Goal: Information Seeking & Learning: Check status

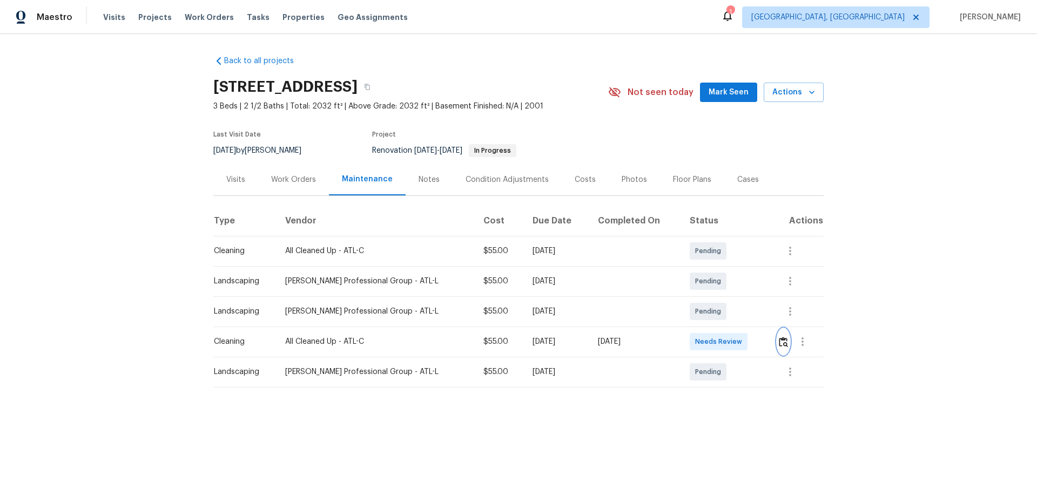
click at [779, 342] on img "button" at bounding box center [783, 342] width 9 height 10
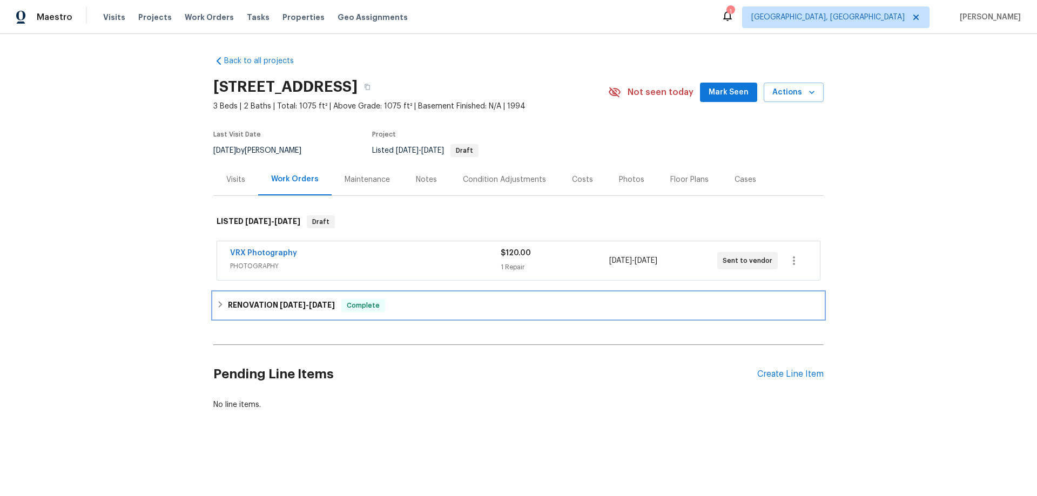
click at [269, 314] on div "RENOVATION 7/29/25 - 8/18/25 Complete" at bounding box center [518, 306] width 610 height 26
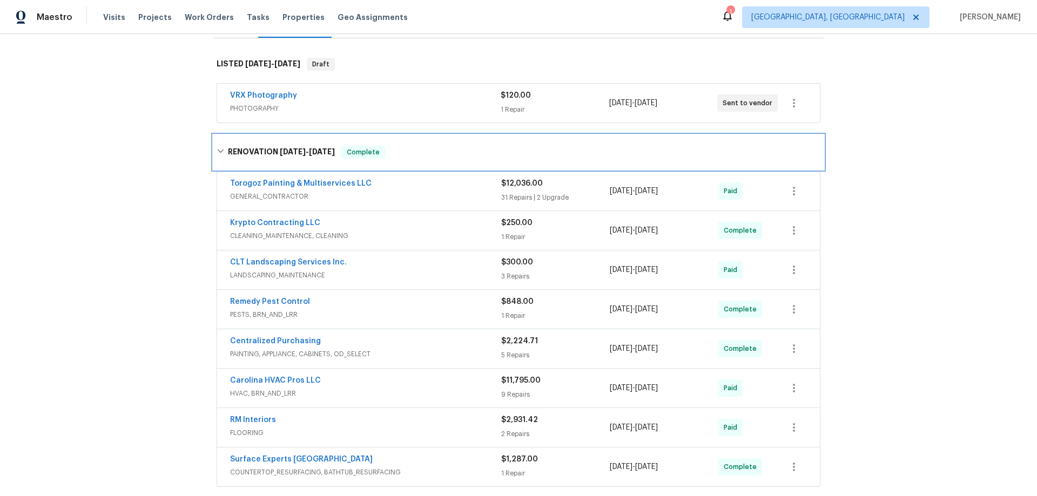
scroll to position [227, 0]
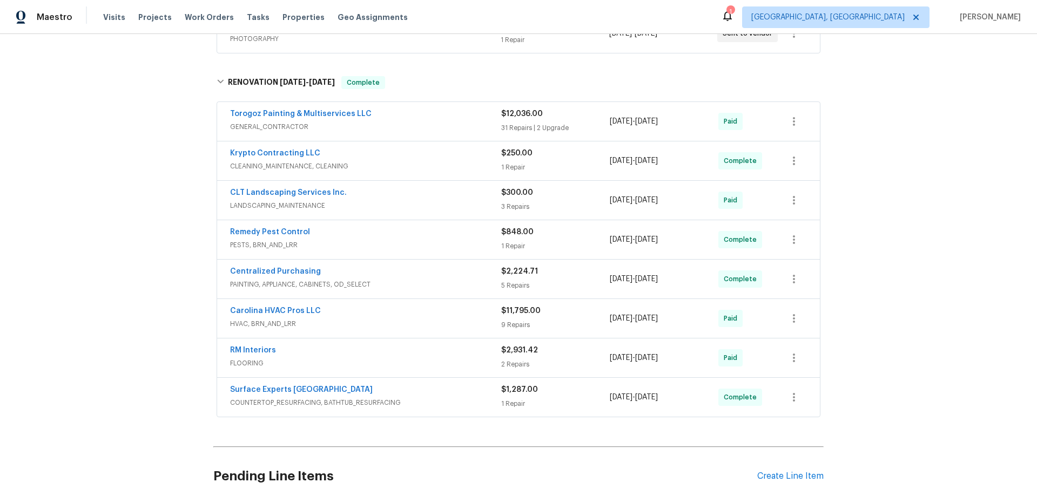
click at [167, 304] on div "Back to all projects 1754 Perfection Ave, Belmont, NC 28012 3 Beds | 2 Baths | …" at bounding box center [518, 265] width 1037 height 462
click at [133, 259] on div "Back to all projects 1754 Perfection Ave, Belmont, NC 28012 3 Beds | 2 Baths | …" at bounding box center [518, 265] width 1037 height 462
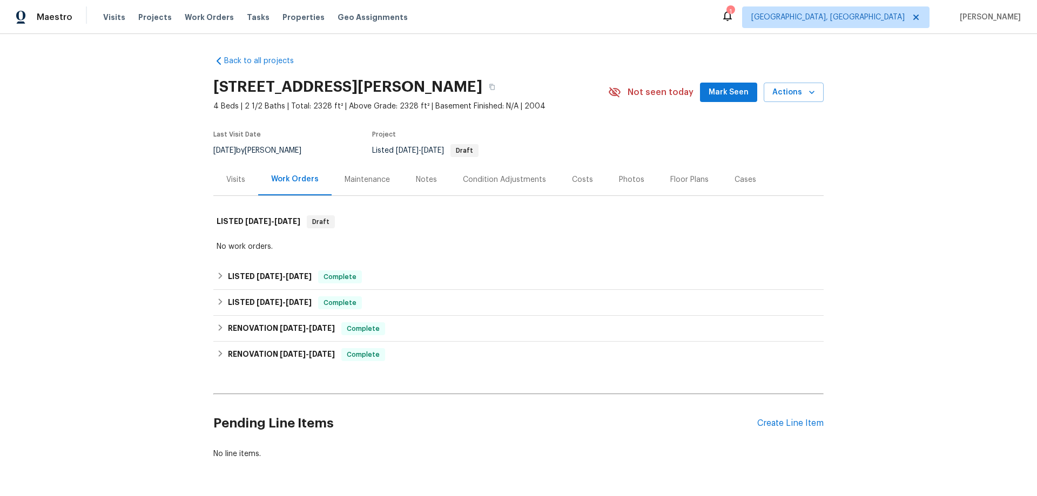
scroll to position [45, 0]
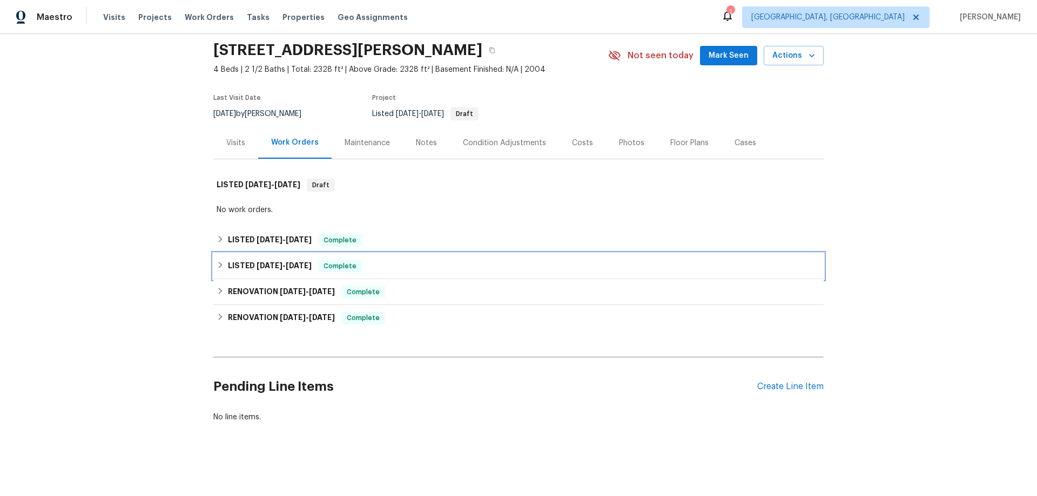
drag, startPoint x: 251, startPoint y: 255, endPoint x: 247, endPoint y: 246, distance: 9.7
click at [251, 260] on h6 "LISTED 6/25/25 - 6/26/25" at bounding box center [270, 266] width 84 height 13
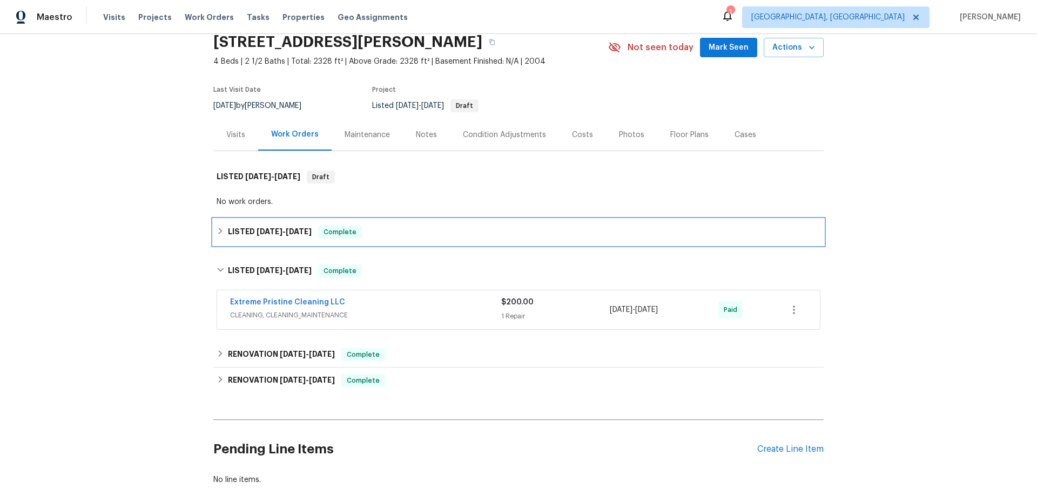
click at [248, 234] on h6 "LISTED 8/24/25 - 8/27/25" at bounding box center [270, 232] width 84 height 13
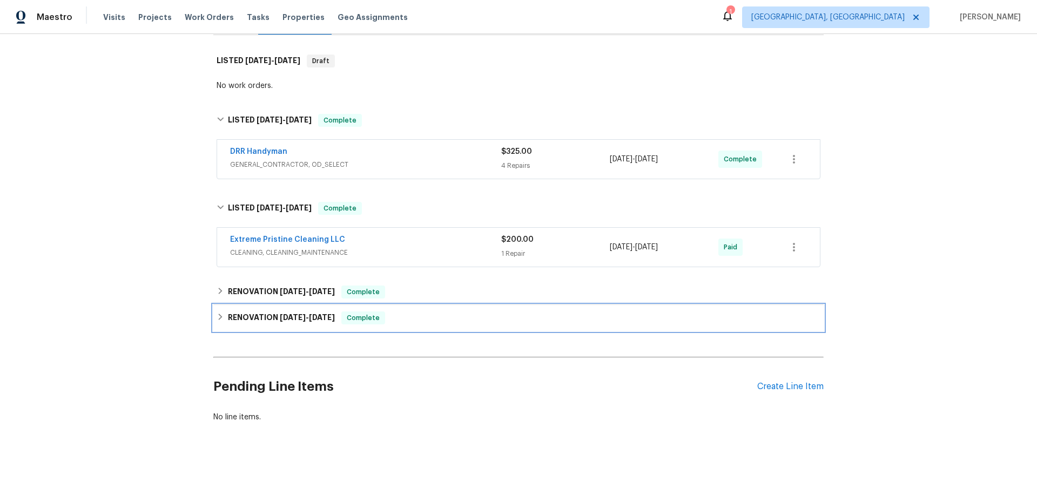
click at [254, 305] on div "RENOVATION 5/19/25 - 6/12/25 Complete" at bounding box center [518, 318] width 610 height 26
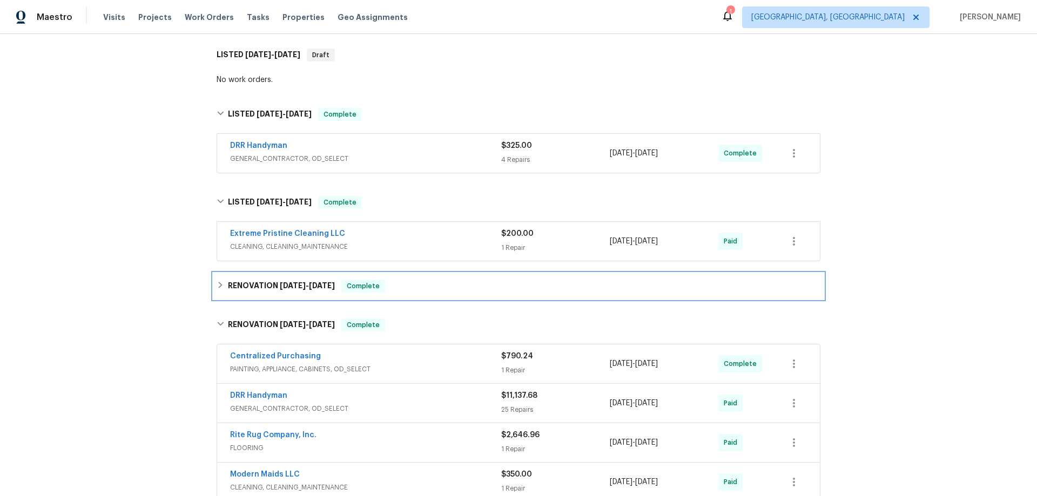
click at [254, 293] on div "RENOVATION 6/12/25 - 6/12/25 Complete" at bounding box center [518, 286] width 610 height 26
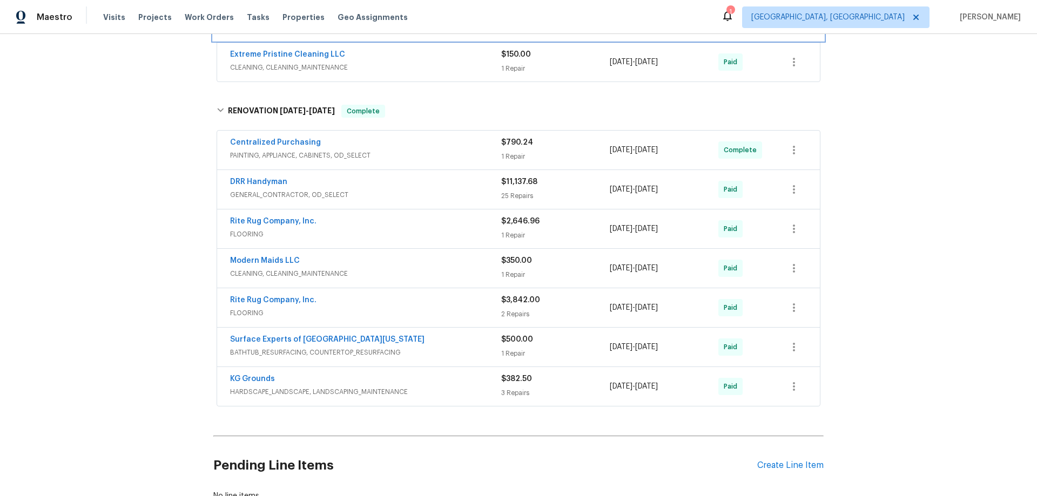
scroll to position [491, 0]
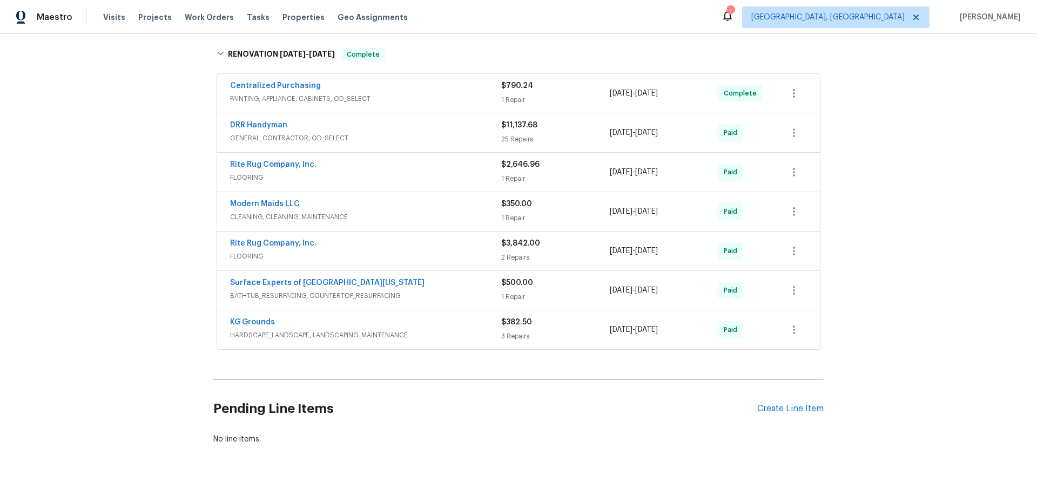
click at [138, 241] on div "Back to all projects 3445 Brandenburg Blvd, Indianapolis, IN 46239 4 Beds | 2 1…" at bounding box center [518, 265] width 1037 height 462
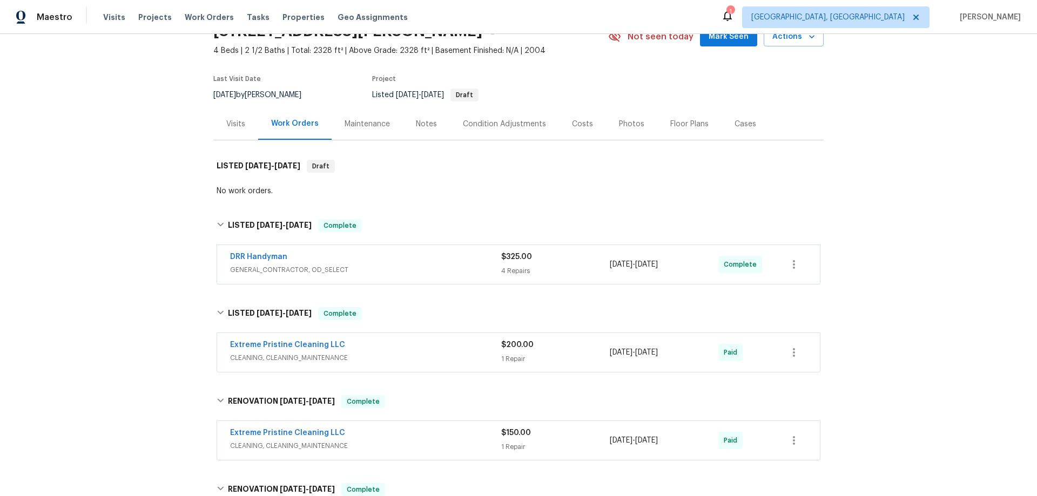
scroll to position [0, 0]
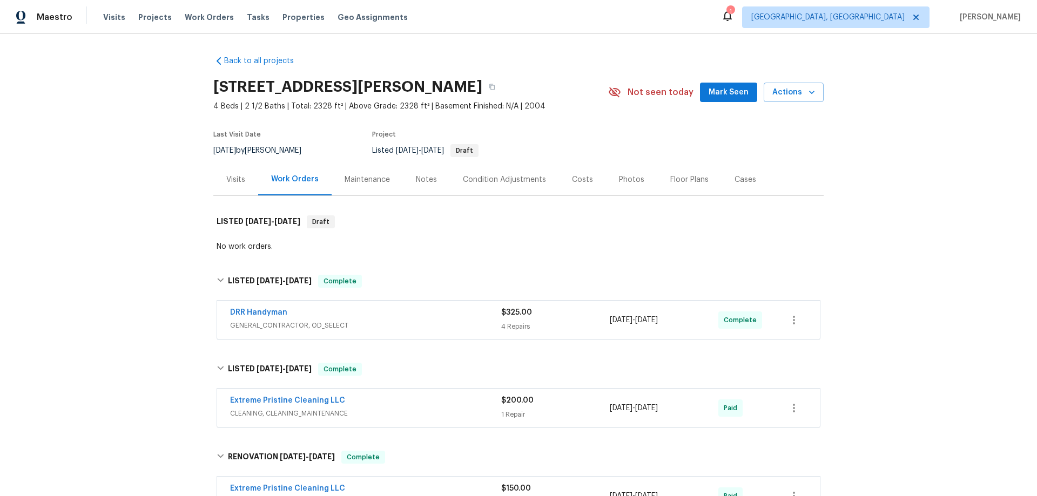
click at [122, 289] on div "Back to all projects 3445 Brandenburg Blvd, Indianapolis, IN 46239 4 Beds | 2 1…" at bounding box center [518, 265] width 1037 height 462
drag, startPoint x: 150, startPoint y: 243, endPoint x: 178, endPoint y: 259, distance: 32.6
click at [150, 244] on div "Back to all projects 3445 Brandenburg Blvd, Indianapolis, IN 46239 4 Beds | 2 1…" at bounding box center [518, 265] width 1037 height 462
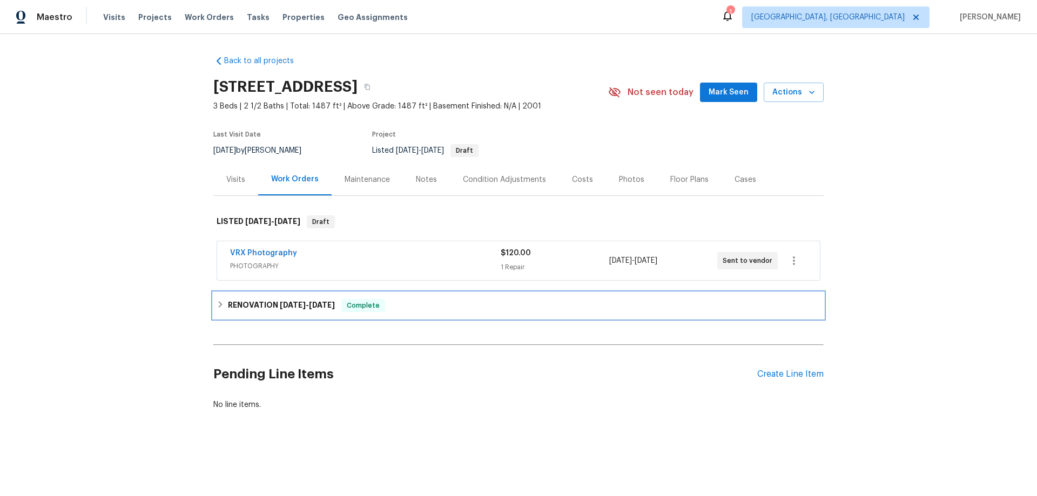
click at [244, 305] on h6 "RENOVATION 7/22/25 - 9/2/25" at bounding box center [281, 305] width 107 height 13
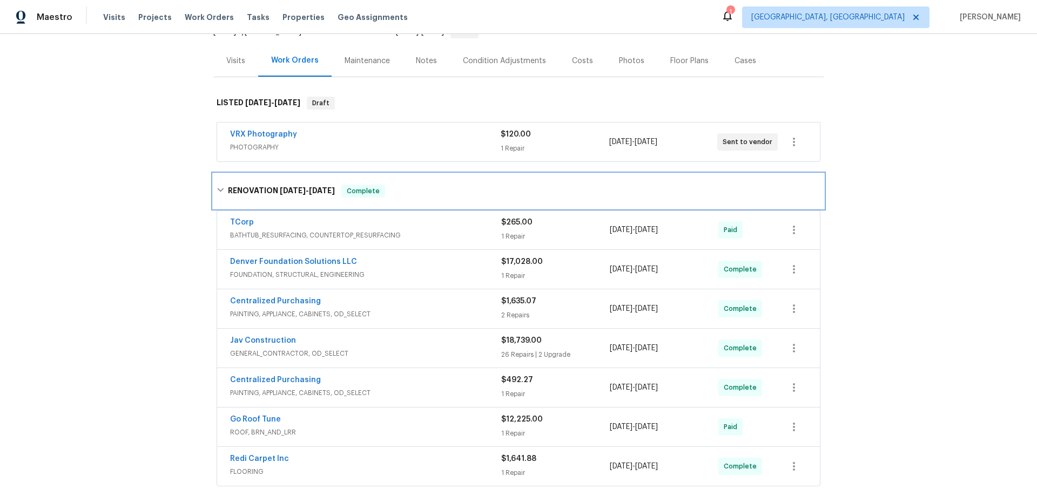
scroll to position [259, 0]
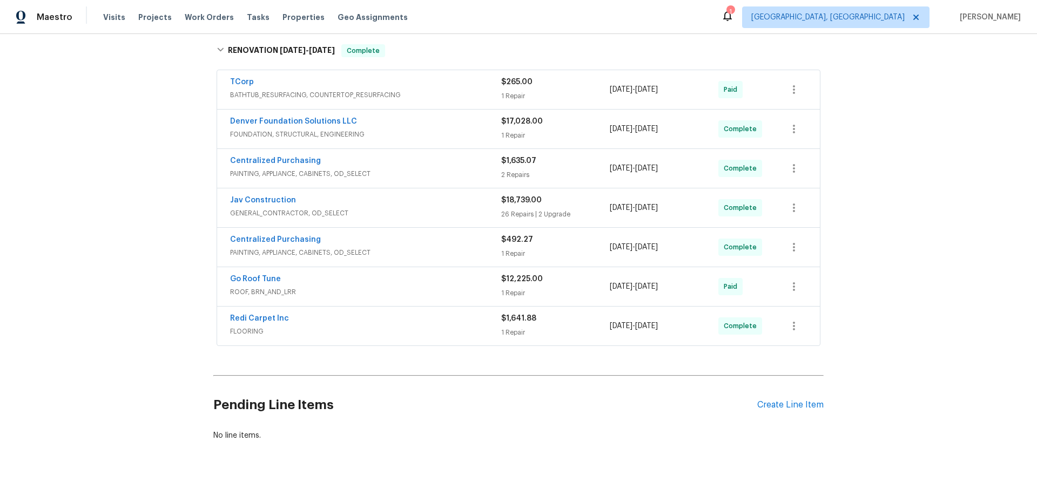
click at [115, 273] on div "Back to all projects 7575 Elmwood St, Littleton, CO 80125 3 Beds | 2 1/2 Baths …" at bounding box center [518, 265] width 1037 height 462
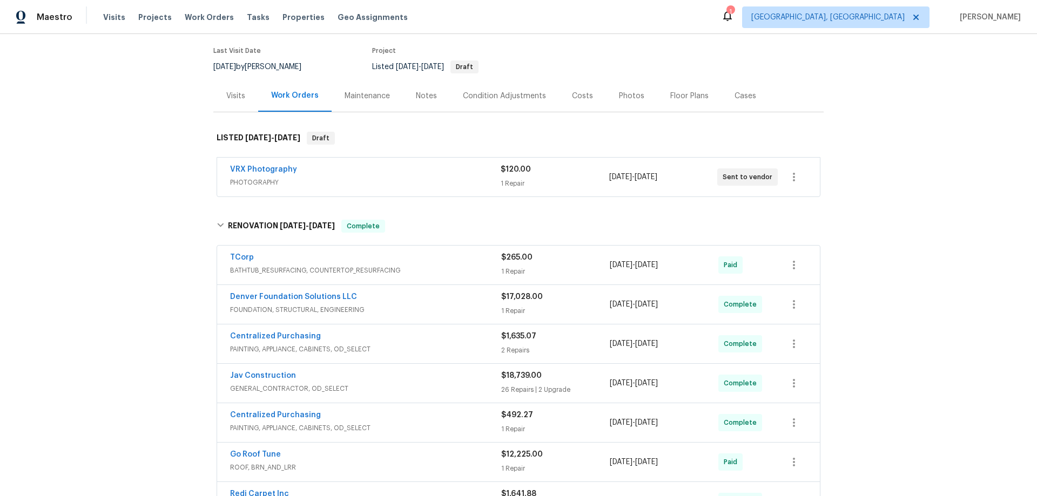
scroll to position [151, 0]
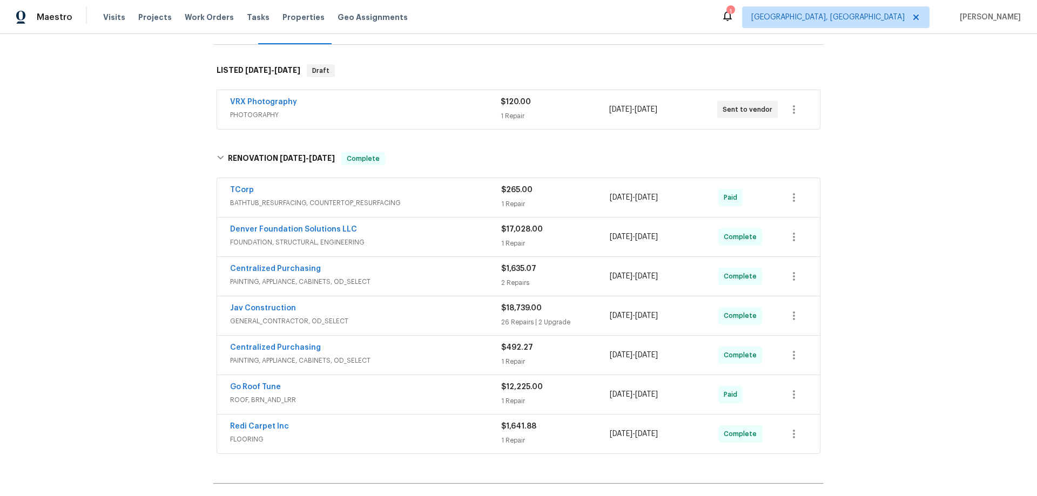
click at [159, 309] on div "Back to all projects 7575 Elmwood St, Littleton, CO 80125 3 Beds | 2 1/2 Baths …" at bounding box center [518, 265] width 1037 height 462
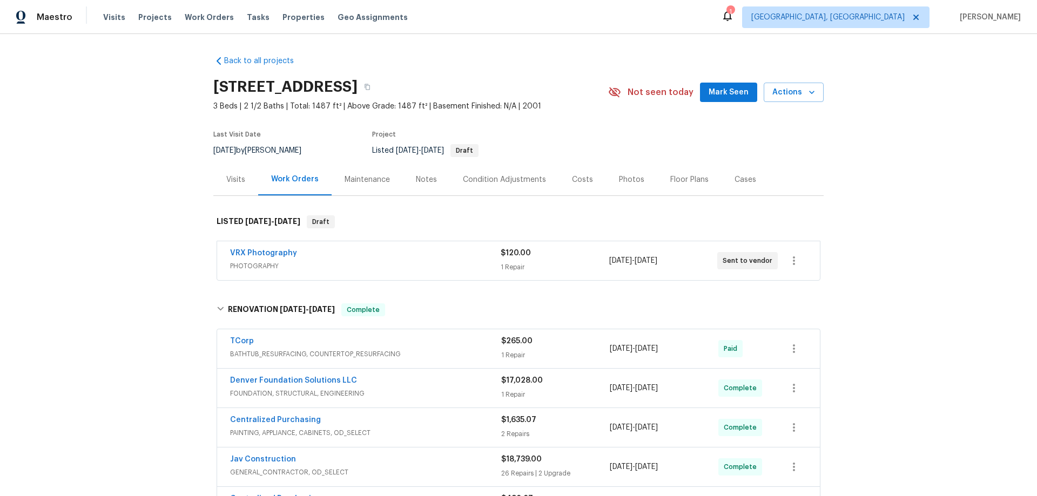
click at [84, 184] on div "Back to all projects 7575 Elmwood St, Littleton, CO 80125 3 Beds | 2 1/2 Baths …" at bounding box center [518, 265] width 1037 height 462
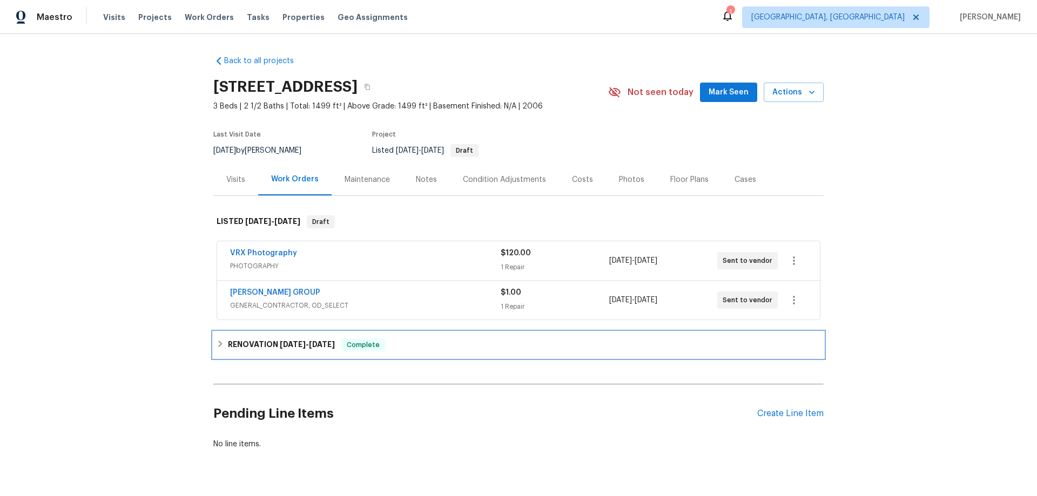
click at [249, 348] on h6 "RENOVATION 8/19/25 - 8/26/25" at bounding box center [281, 345] width 107 height 13
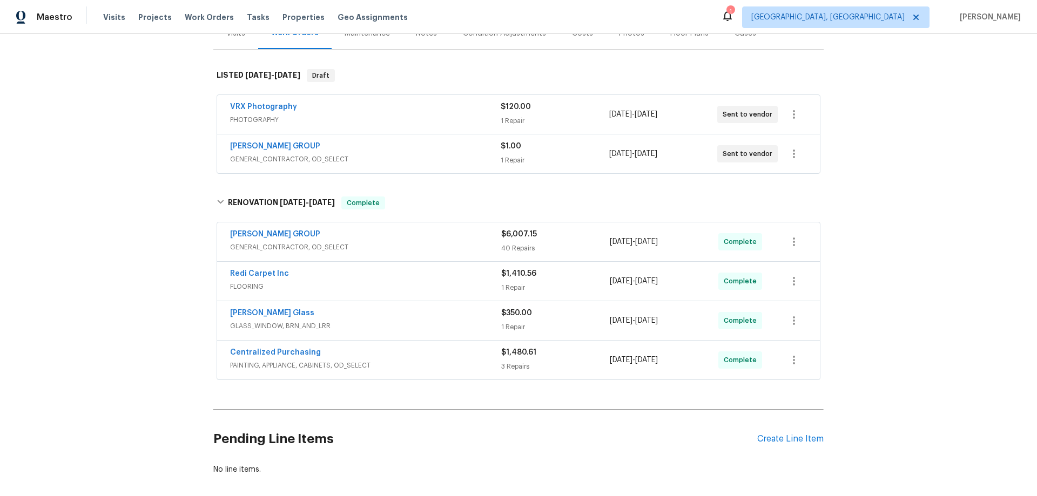
scroll to position [152, 0]
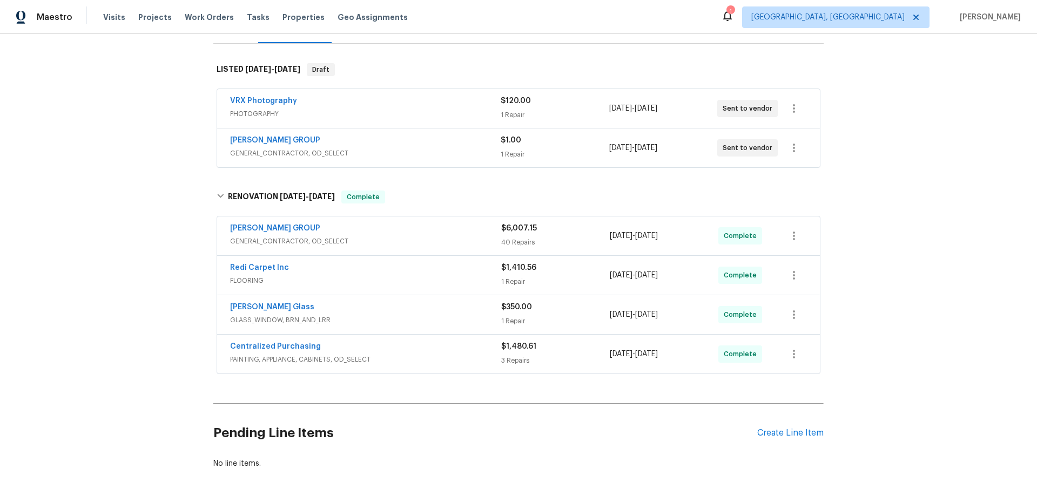
click at [154, 320] on div "Back to all projects 8726 Bentongrove Ln, Houston, TX 77044 3 Beds | 2 1/2 Bath…" at bounding box center [518, 265] width 1037 height 462
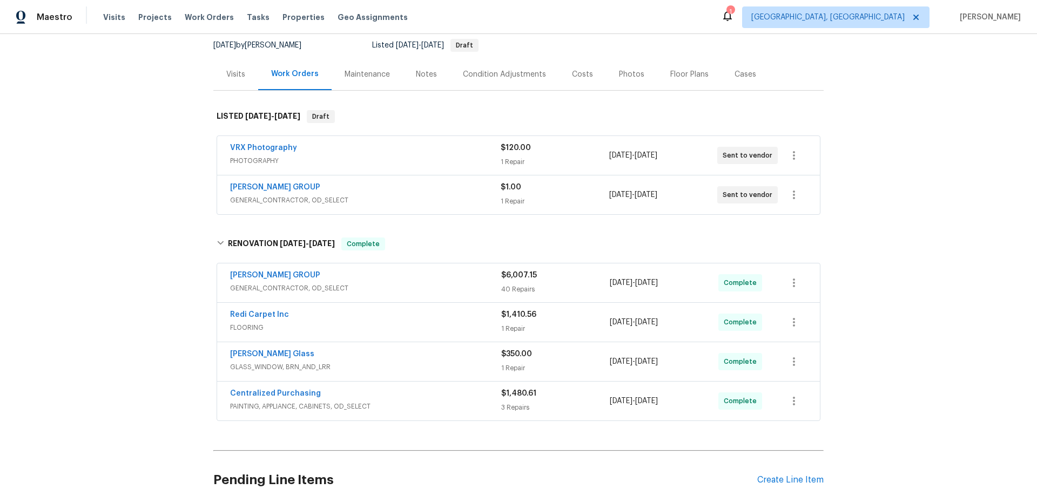
scroll to position [0, 0]
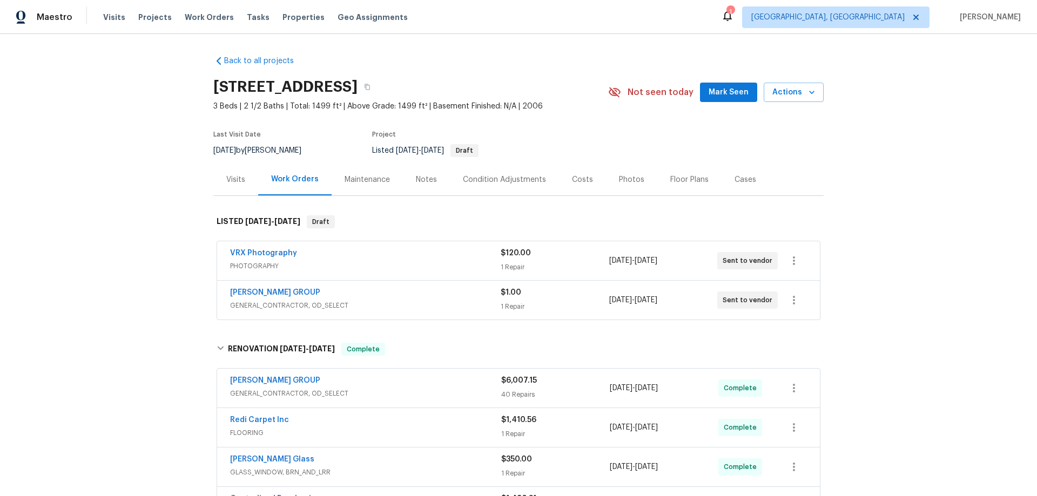
click at [177, 294] on div "Back to all projects 8726 Bentongrove Ln, Houston, TX 77044 3 Beds | 2 1/2 Bath…" at bounding box center [518, 265] width 1037 height 462
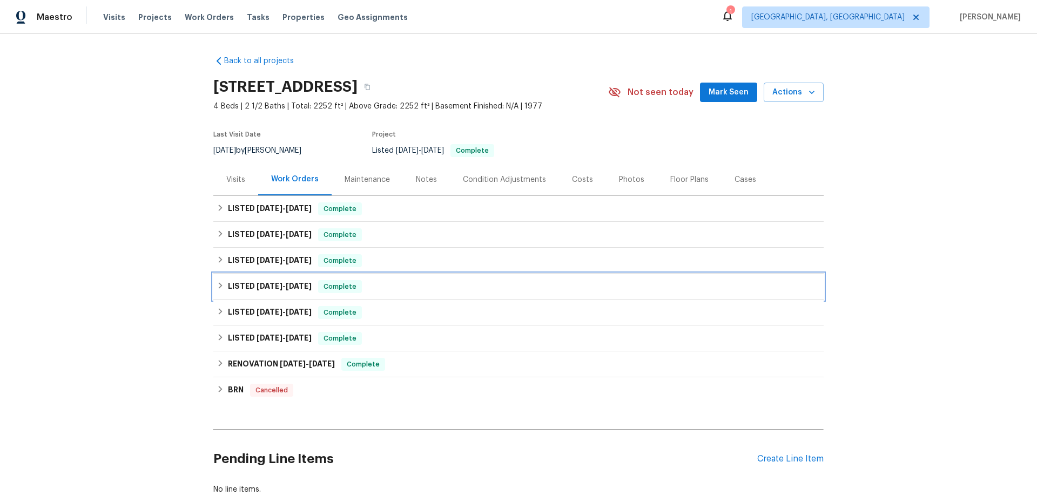
click at [316, 295] on div "LISTED [DATE] - [DATE] Complete" at bounding box center [518, 287] width 610 height 26
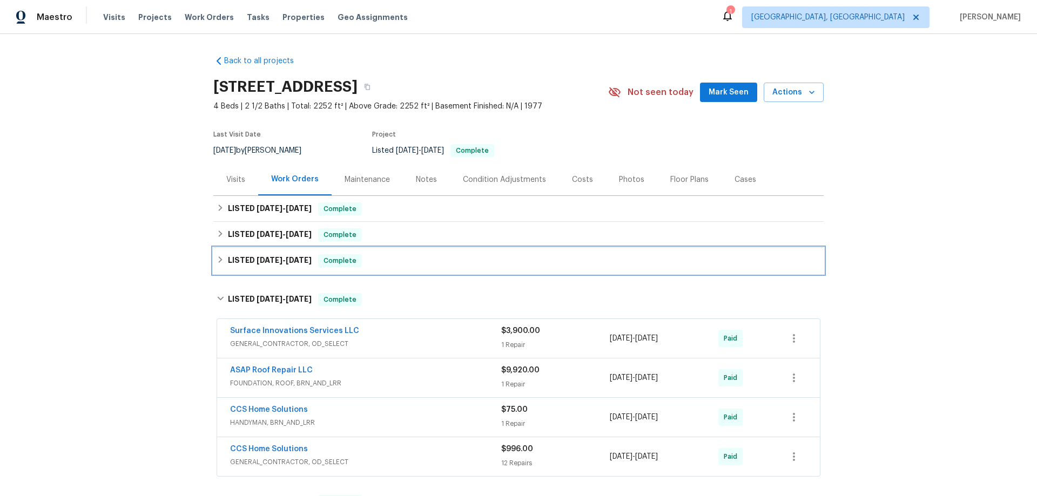
drag, startPoint x: 303, startPoint y: 256, endPoint x: 298, endPoint y: 224, distance: 32.3
click at [303, 254] on h6 "LISTED [DATE] - [DATE]" at bounding box center [270, 260] width 84 height 13
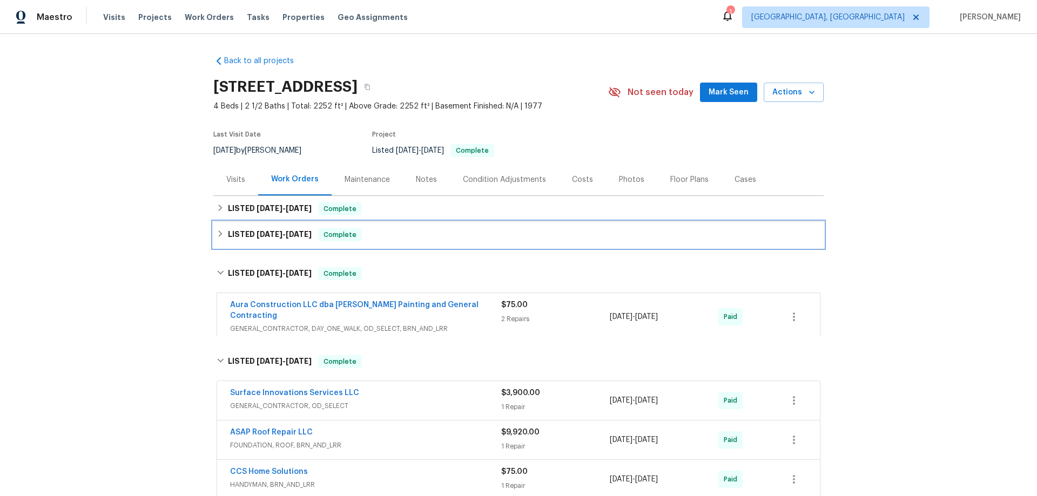
click at [299, 222] on div "LISTED [DATE] - [DATE] Complete" at bounding box center [518, 235] width 610 height 26
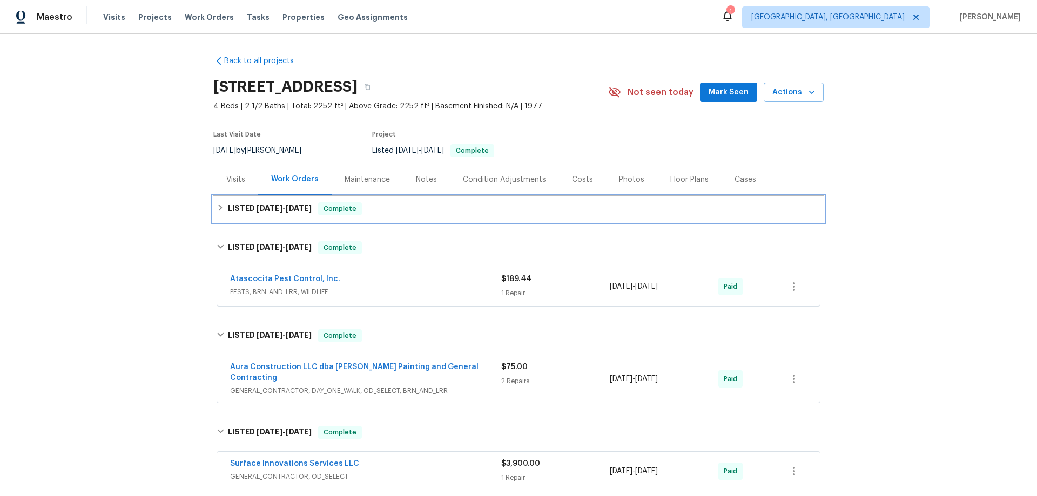
click at [300, 213] on h6 "LISTED [DATE] - [DATE]" at bounding box center [270, 209] width 84 height 13
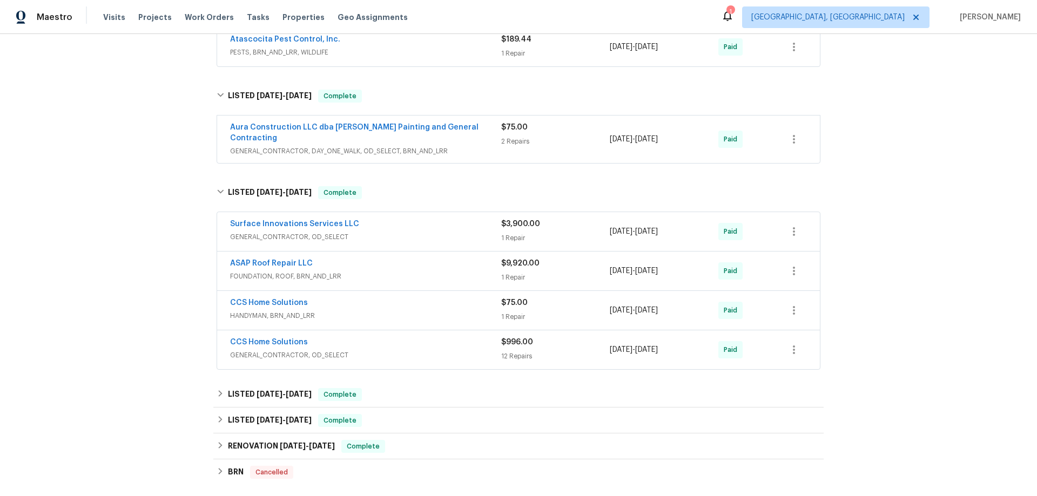
scroll to position [486, 0]
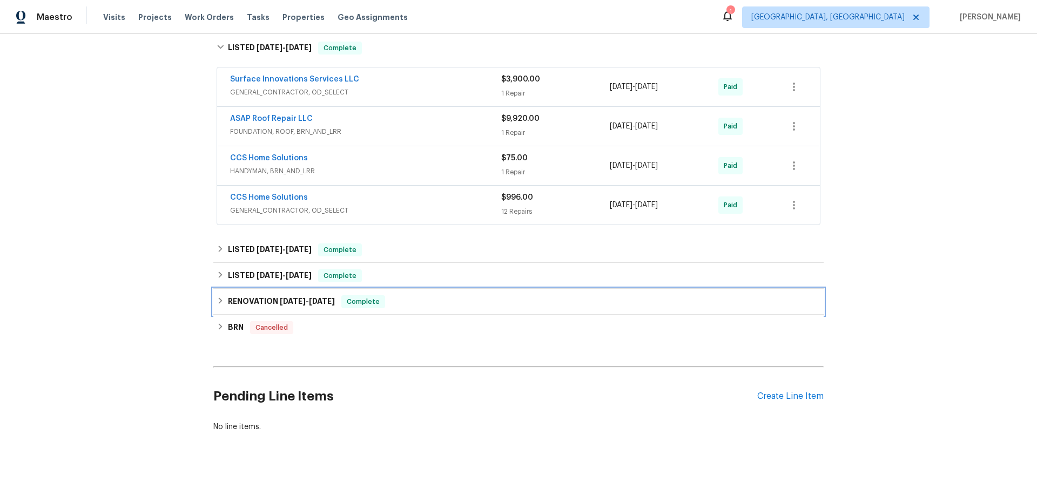
drag, startPoint x: 279, startPoint y: 292, endPoint x: 279, endPoint y: 272, distance: 20.0
click at [279, 295] on h6 "RENOVATION [DATE] - [DATE]" at bounding box center [281, 301] width 107 height 13
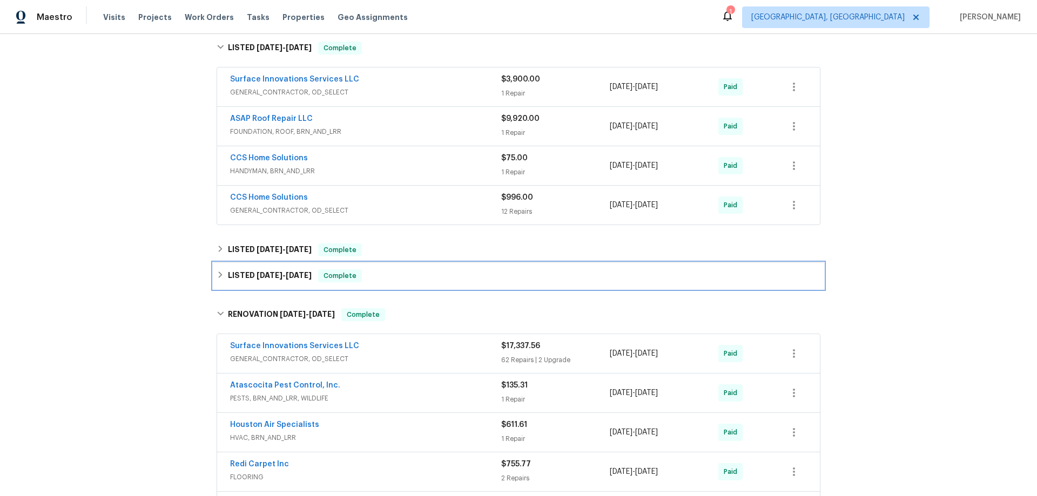
drag, startPoint x: 279, startPoint y: 266, endPoint x: 277, endPoint y: 242, distance: 23.8
click at [279, 269] on h6 "LISTED [DATE] - [DATE]" at bounding box center [270, 275] width 84 height 13
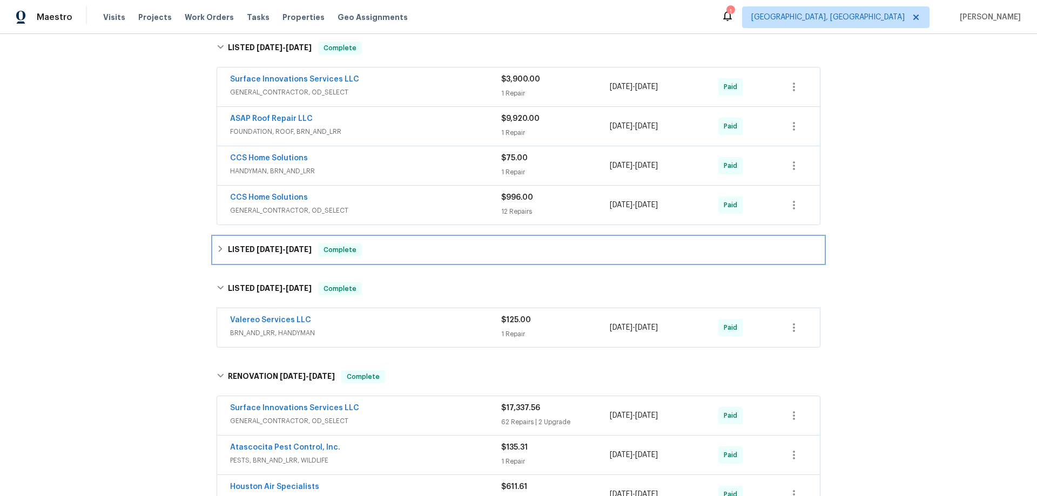
click at [277, 246] on span "[DATE] - [DATE]" at bounding box center [284, 250] width 55 height 8
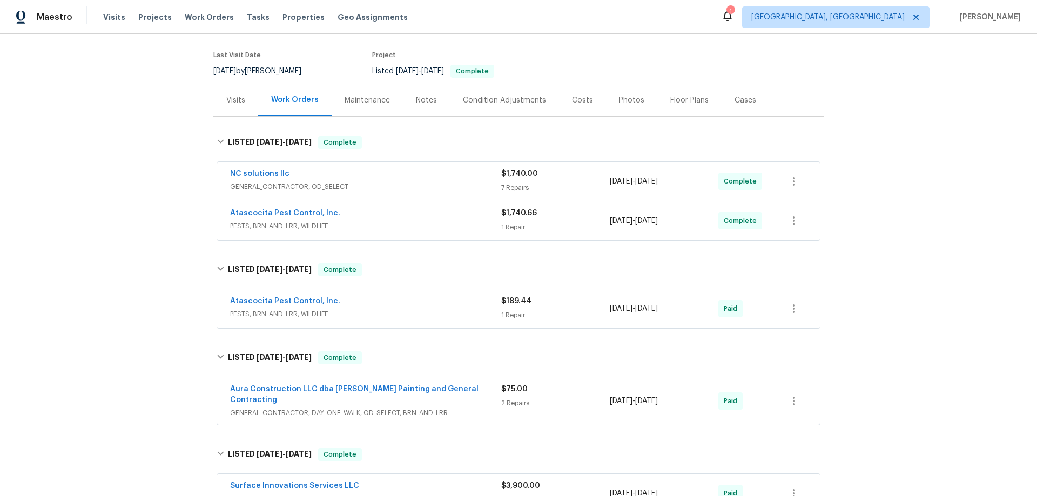
scroll to position [0, 0]
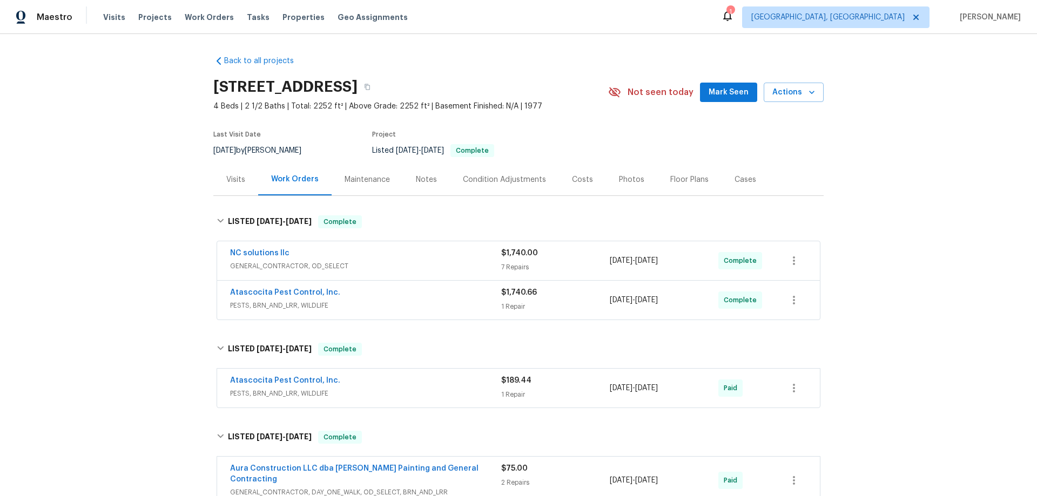
click at [118, 280] on div "Back to all projects [STREET_ADDRESS] 4 Beds | 2 1/2 Baths | Total: 2252 ft² | …" at bounding box center [518, 265] width 1037 height 462
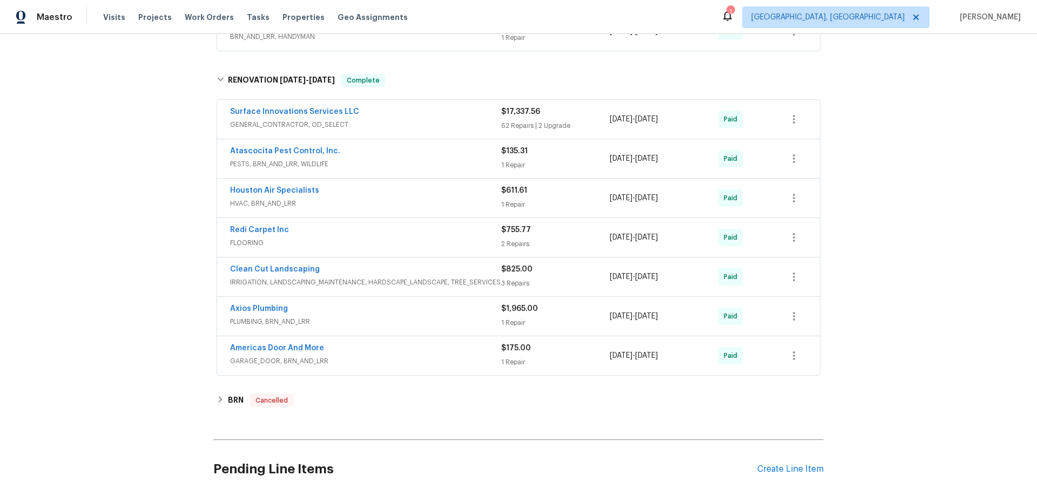
scroll to position [581, 0]
